Goal: Check status: Check status

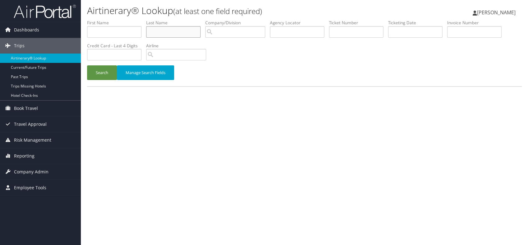
click at [181, 32] on input "text" at bounding box center [173, 32] width 54 height 12
type input "Pinsky"
click at [94, 74] on button "Search" at bounding box center [102, 72] width 30 height 15
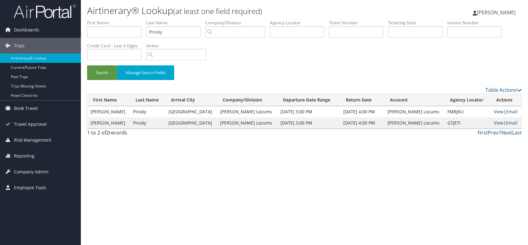
click at [494, 122] on link "View" at bounding box center [499, 123] width 10 height 6
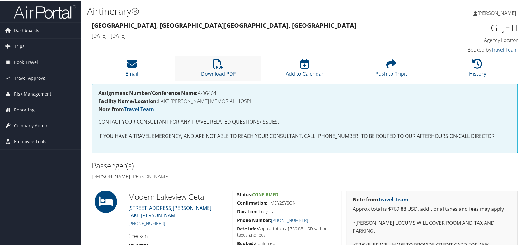
click at [214, 68] on li "Download PDF" at bounding box center [218, 67] width 87 height 25
